Goal: Navigation & Orientation: Find specific page/section

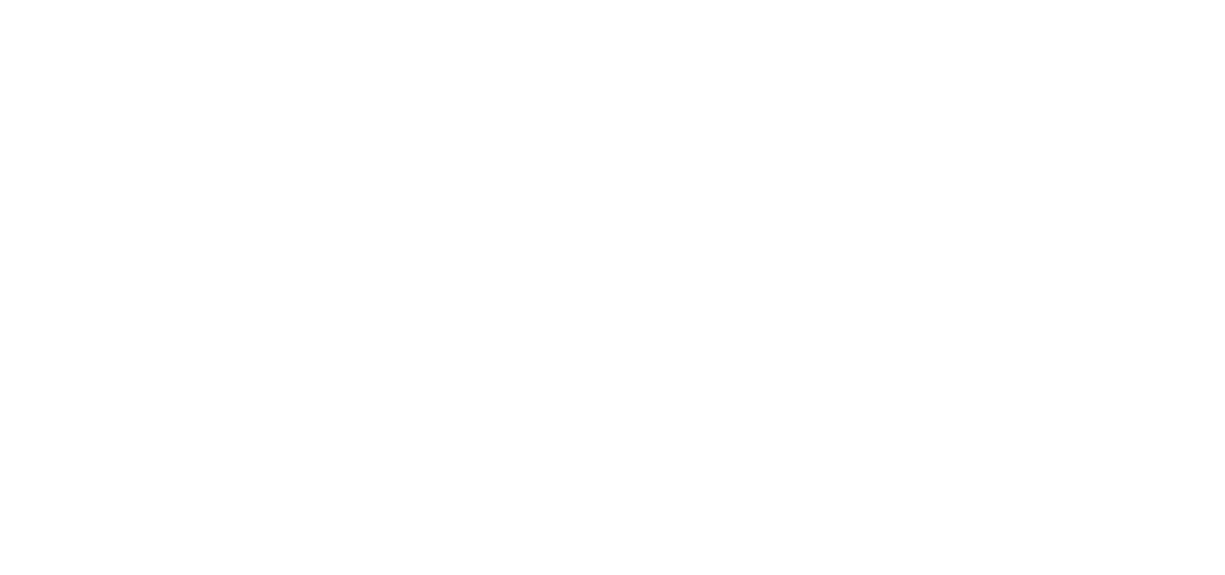
click at [368, 266] on div at bounding box center [612, 161] width 1196 height 323
click at [232, 180] on div at bounding box center [612, 161] width 1196 height 323
click at [282, 132] on div at bounding box center [612, 161] width 1196 height 323
click at [503, 330] on body at bounding box center [612, 287] width 1225 height 575
